Goal: Check status: Check status

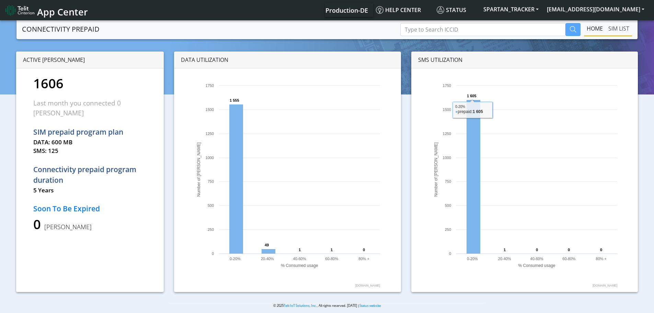
click at [619, 26] on link "SIM LIST" at bounding box center [619, 29] width 26 height 14
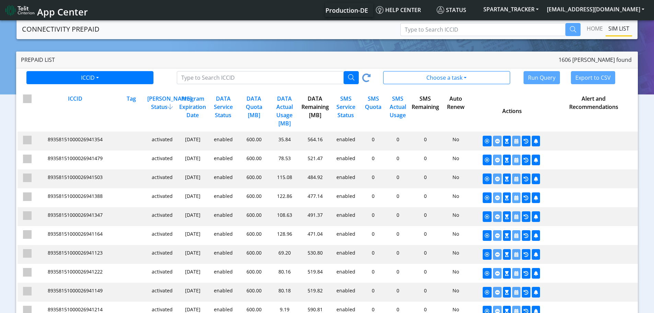
click at [308, 104] on div "DATA Remaining [MB]" at bounding box center [314, 110] width 31 height 33
click at [287, 105] on div "DATA Actual Usage [MB]" at bounding box center [284, 110] width 31 height 33
click at [315, 105] on div "DATA Remaining [MB]" at bounding box center [314, 110] width 31 height 33
click at [258, 103] on div "DATA Quota [MB]" at bounding box center [253, 110] width 31 height 33
click at [315, 110] on div "DATA Remaining [MB]" at bounding box center [314, 110] width 31 height 33
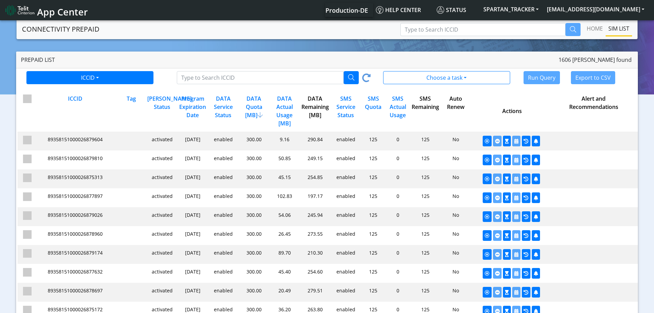
click at [342, 106] on div "SMS Service Status" at bounding box center [345, 110] width 31 height 33
click at [315, 104] on div "DATA Remaining [MB]" at bounding box center [314, 110] width 31 height 33
click at [290, 104] on div "DATA Actual Usage [MB]" at bounding box center [284, 110] width 31 height 33
click at [318, 107] on div "DATA Remaining [MB]" at bounding box center [314, 110] width 31 height 33
click at [313, 105] on div "DATA Remaining [MB]" at bounding box center [314, 110] width 31 height 33
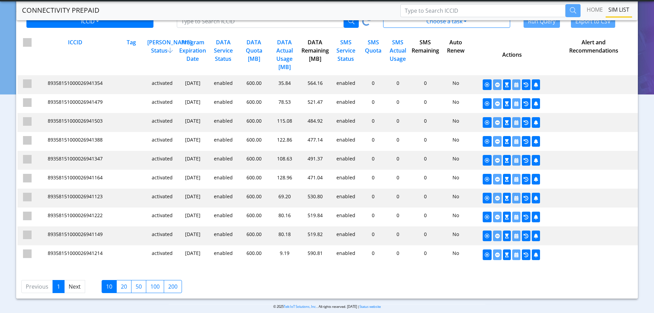
scroll to position [44, 0]
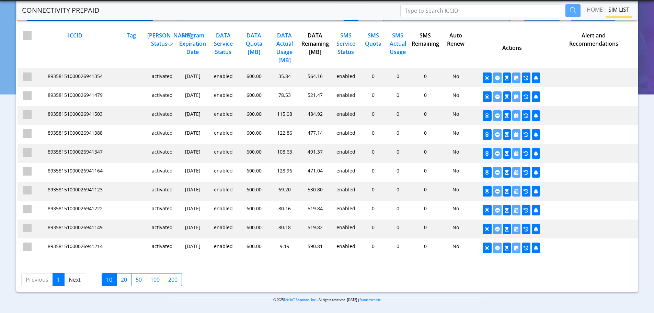
click at [170, 279] on label "200" at bounding box center [173, 279] width 18 height 13
click at [170, 279] on input "200" at bounding box center [170, 277] width 4 height 4
checkbox input "true"
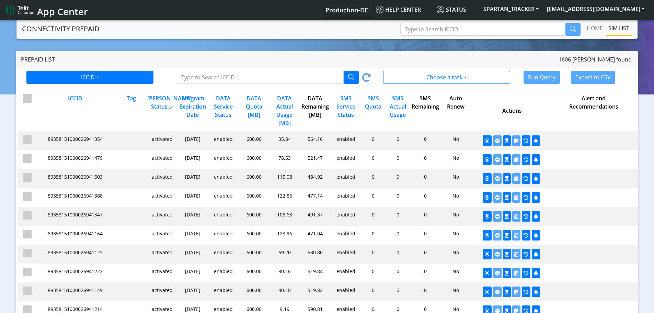
scroll to position [0, 0]
click at [288, 110] on div "DATA Actual Usage [MB]" at bounding box center [284, 110] width 31 height 33
drag, startPoint x: 103, startPoint y: 141, endPoint x: 49, endPoint y: 141, distance: 54.6
click at [49, 141] on div "e2b4ed966c46b4baa4e3cb6e4863f5bd undefined 89358151000026875065" at bounding box center [75, 139] width 80 height 7
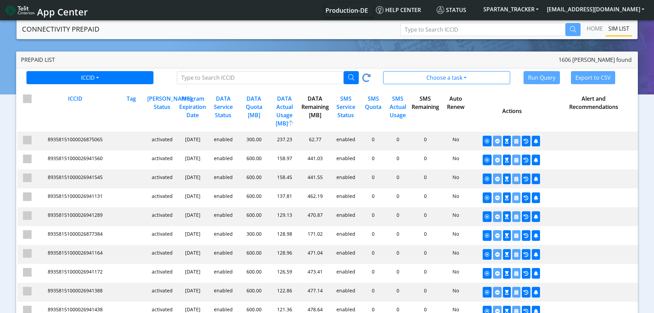
copy span "89358151000026875065"
drag, startPoint x: 489, startPoint y: 142, endPoint x: 367, endPoint y: 26, distance: 168.1
click at [489, 142] on icon "button" at bounding box center [487, 141] width 5 height 5
click at [427, 27] on input "Type to Search ICCID" at bounding box center [482, 29] width 165 height 13
paste input "89358151000027067647"
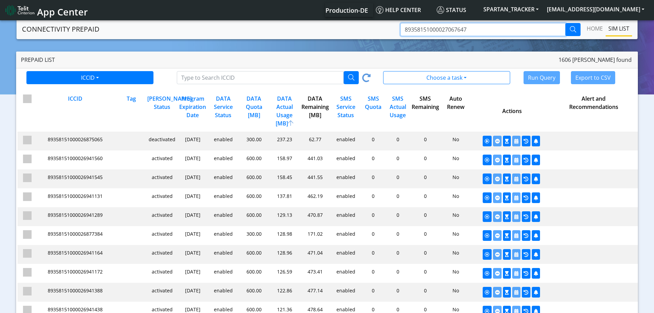
type input "89358151000027067647"
